Goal: Transaction & Acquisition: Purchase product/service

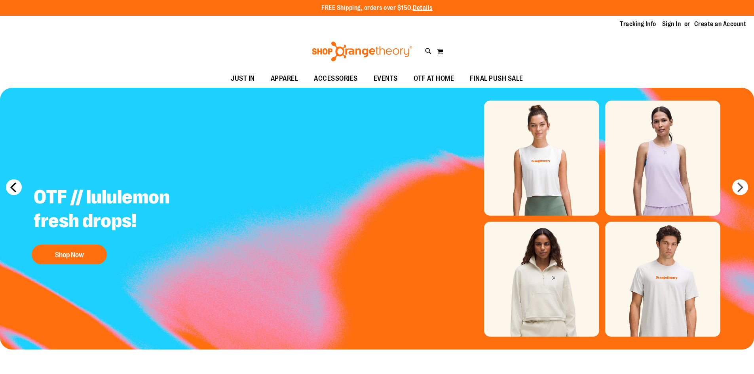
click at [14, 188] on button "prev" at bounding box center [14, 187] width 16 height 16
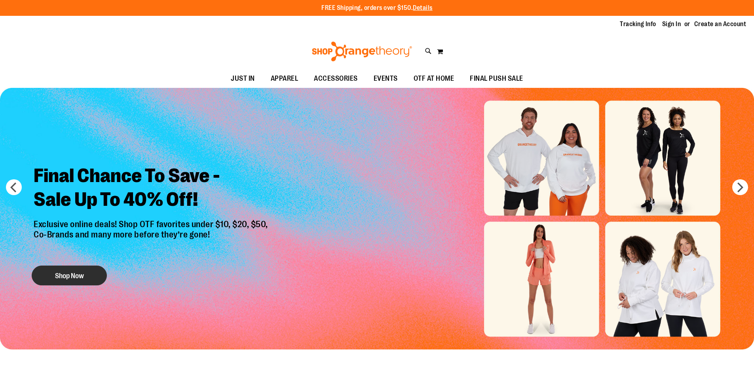
click at [84, 273] on button "Shop Now" at bounding box center [69, 276] width 75 height 20
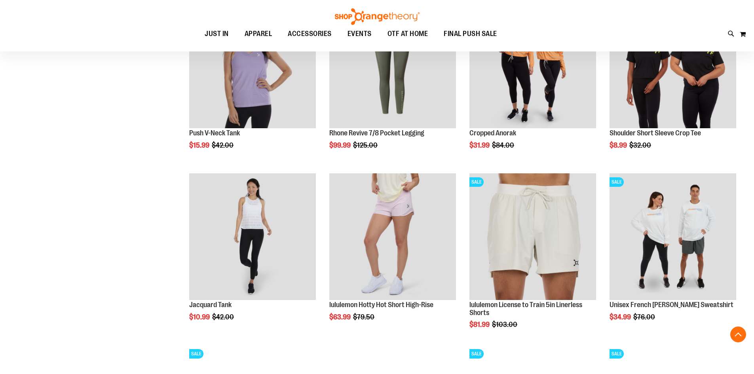
scroll to position [751, 0]
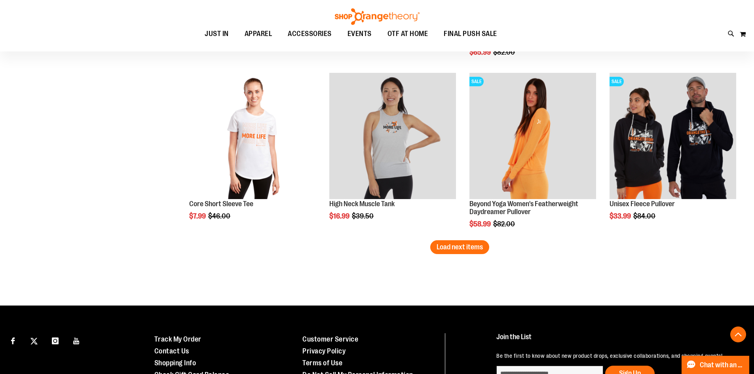
scroll to position [1549, 0]
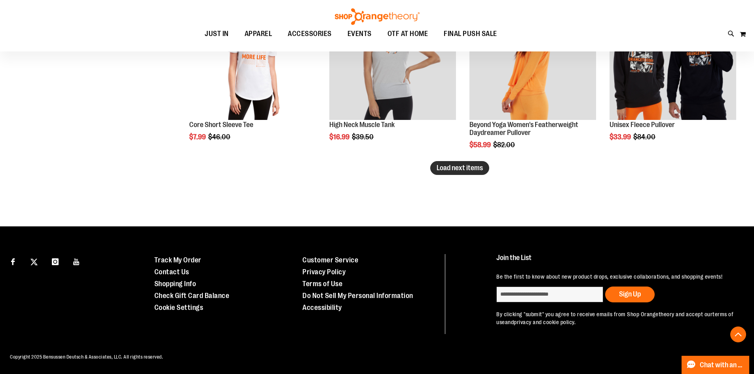
click at [474, 164] on span "Load next items" at bounding box center [460, 168] width 46 height 8
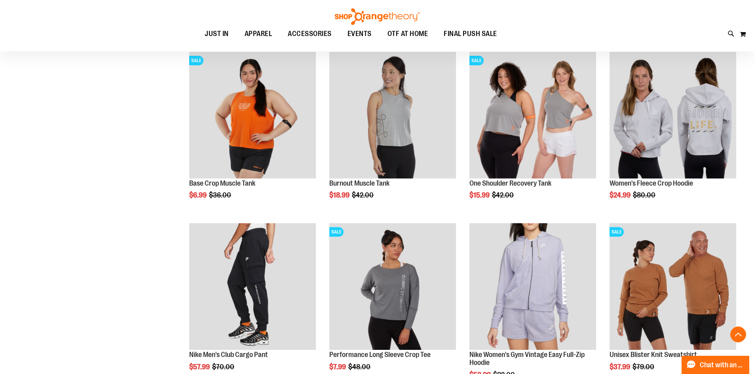
scroll to position [2064, 0]
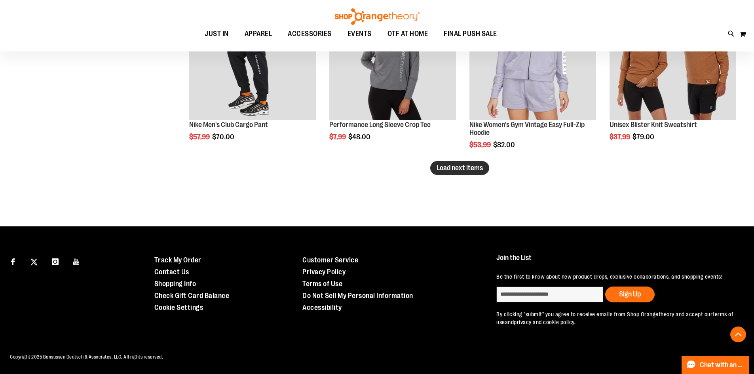
click at [467, 167] on button "Load next items" at bounding box center [459, 168] width 59 height 14
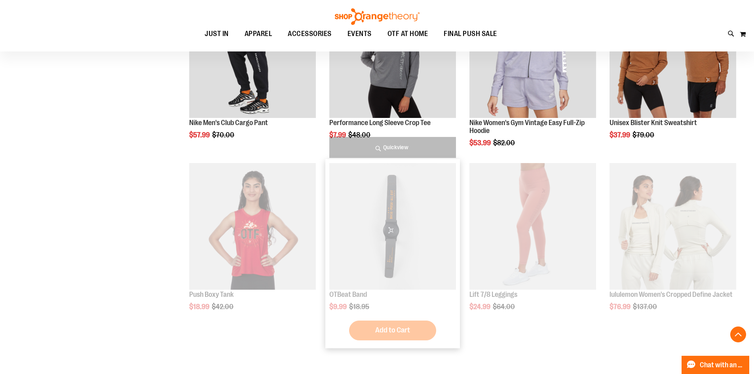
scroll to position [2064, 0]
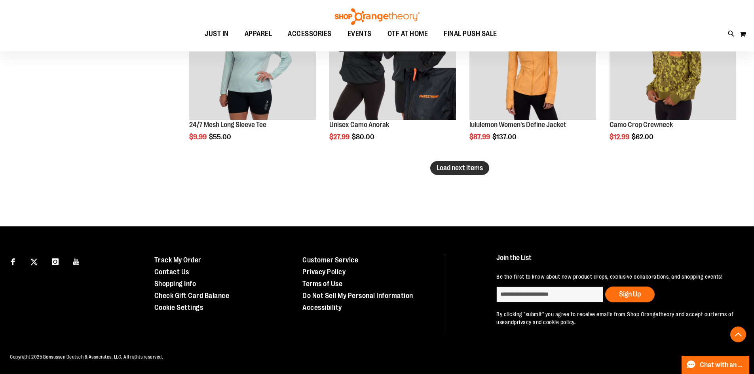
click at [465, 164] on span "Load next items" at bounding box center [460, 168] width 46 height 8
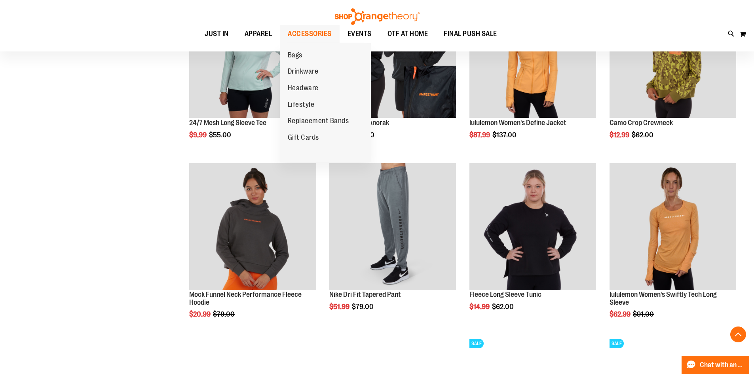
click at [309, 36] on span "ACCESSORIES" at bounding box center [310, 34] width 44 height 18
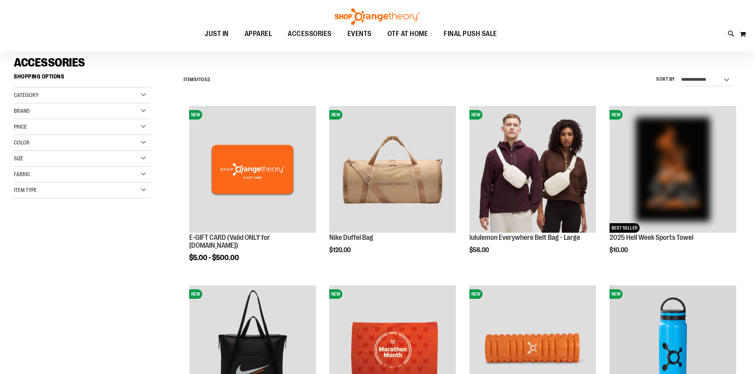
scroll to position [79, 0]
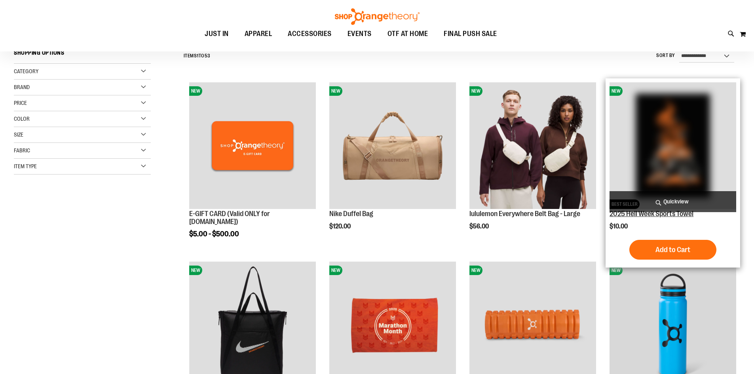
click at [639, 216] on link "2025 Hell Week Sports Towel" at bounding box center [652, 214] width 84 height 8
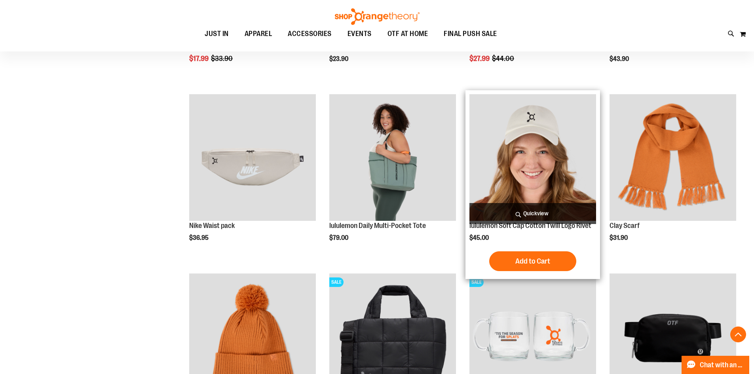
scroll to position [789, 0]
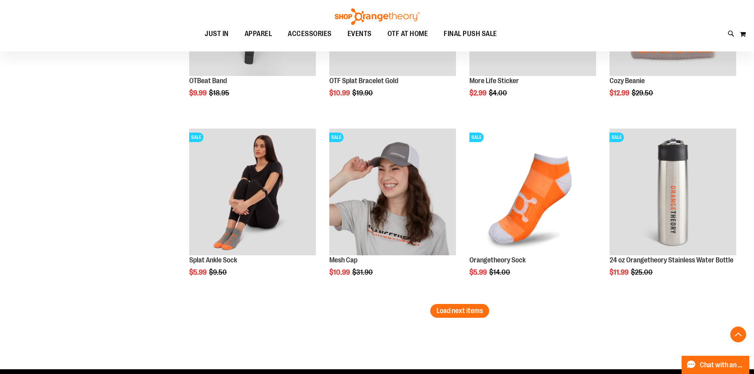
scroll to position [1581, 0]
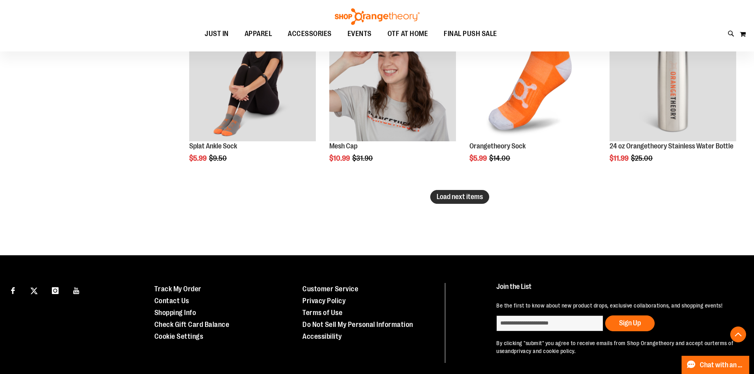
click at [467, 196] on span "Load next items" at bounding box center [460, 197] width 46 height 8
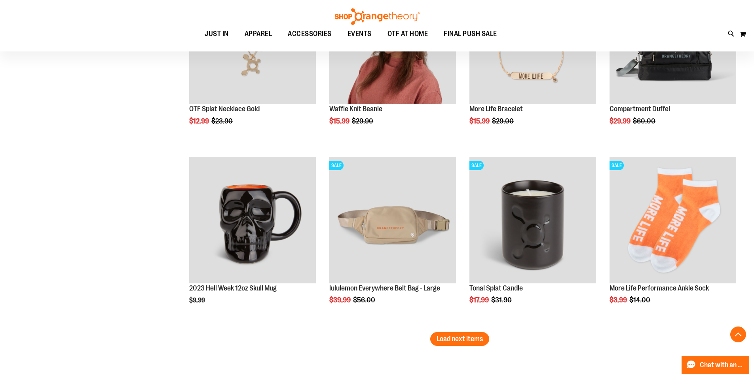
scroll to position [2016, 0]
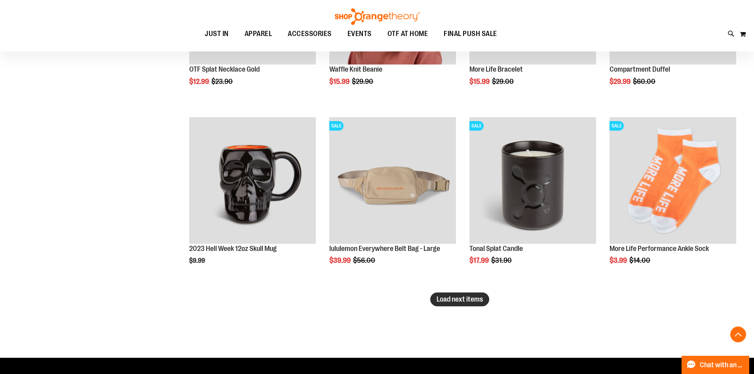
click at [456, 302] on span "Load next items" at bounding box center [460, 299] width 46 height 8
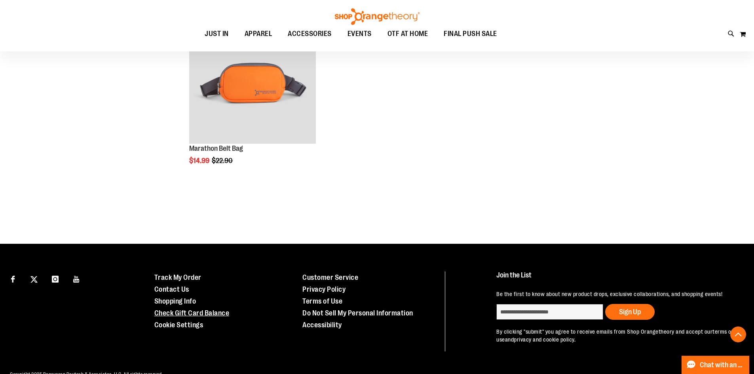
scroll to position [2500, 0]
